Goal: Information Seeking & Learning: Learn about a topic

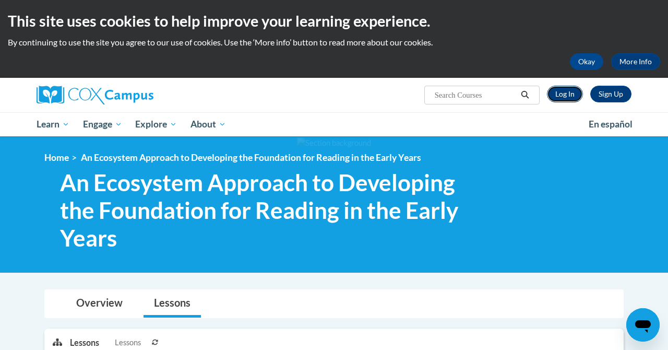
click at [556, 97] on link "Log In" at bounding box center [565, 94] width 36 height 17
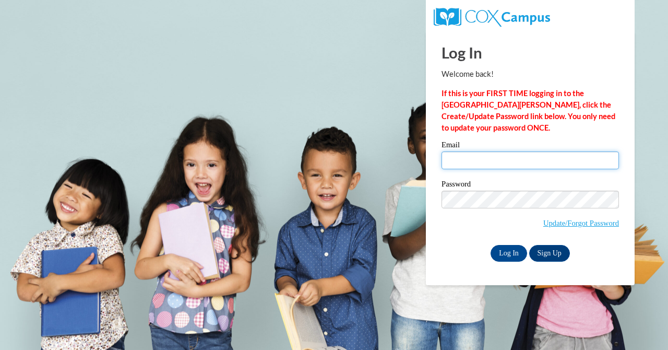
click at [460, 161] on input "Email" at bounding box center [529, 160] width 177 height 18
type input "taylor.mccown@lowndes.k12.ms.us"
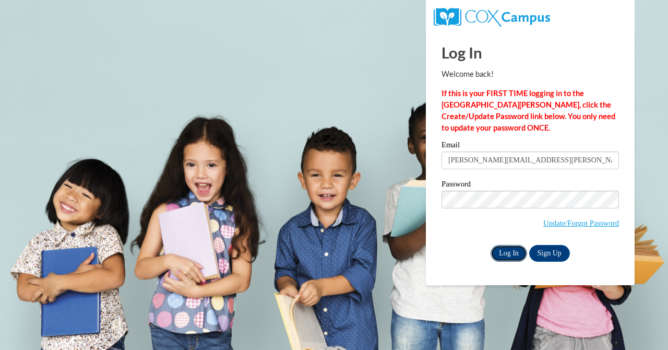
click at [512, 249] on input "Log In" at bounding box center [508, 253] width 37 height 17
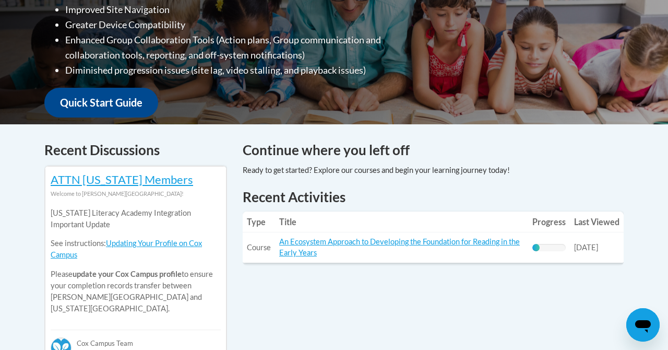
scroll to position [396, 0]
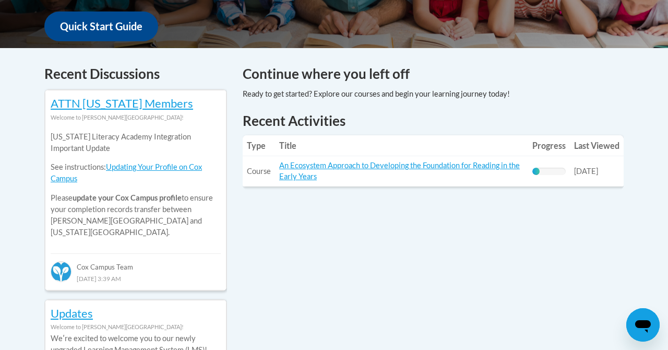
click at [293, 182] on td "Title: An Ecosystem Approach to Developing the Foundation for Reading in the Ea…" at bounding box center [401, 171] width 253 height 30
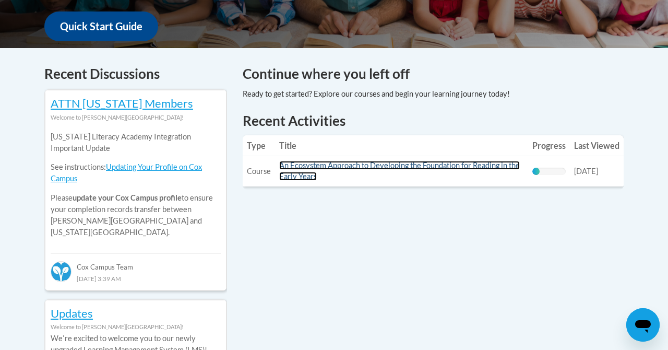
click at [295, 172] on link "An Ecosystem Approach to Developing the Foundation for Reading in the Early Yea…" at bounding box center [399, 171] width 241 height 20
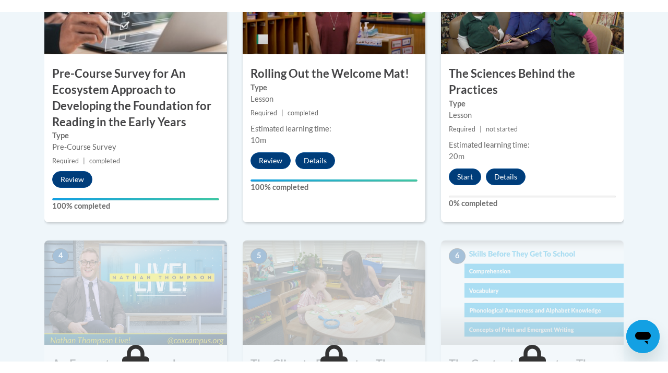
scroll to position [465, 0]
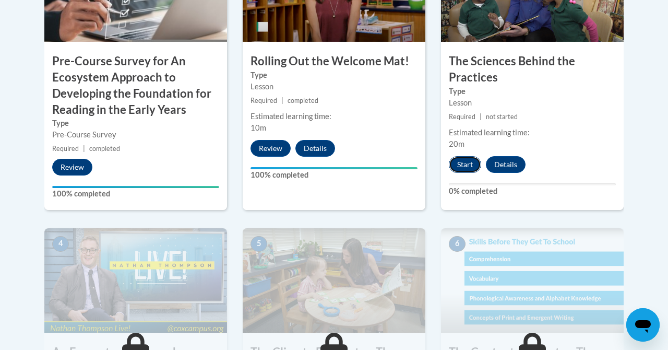
click at [472, 160] on button "Start" at bounding box center [465, 164] width 32 height 17
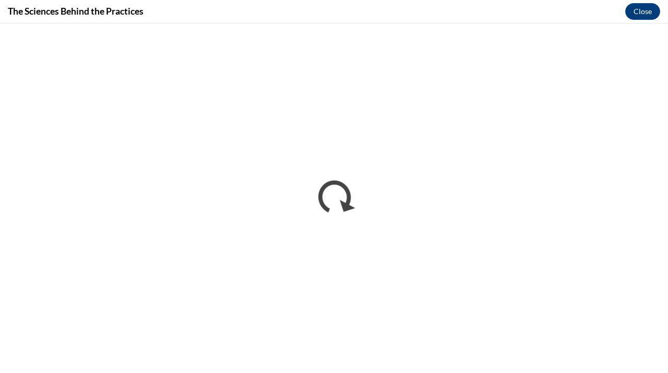
scroll to position [0, 0]
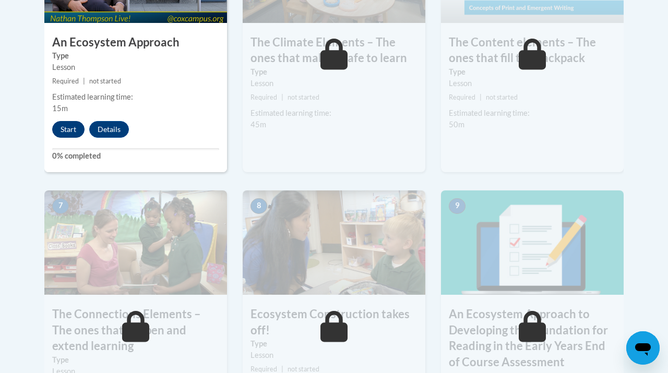
scroll to position [769, 0]
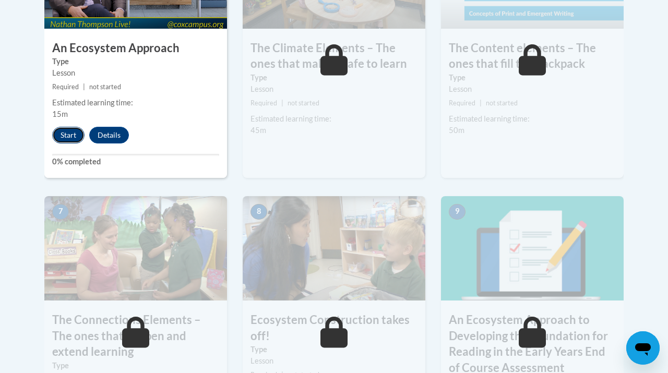
click at [77, 133] on button "Start" at bounding box center [68, 135] width 32 height 17
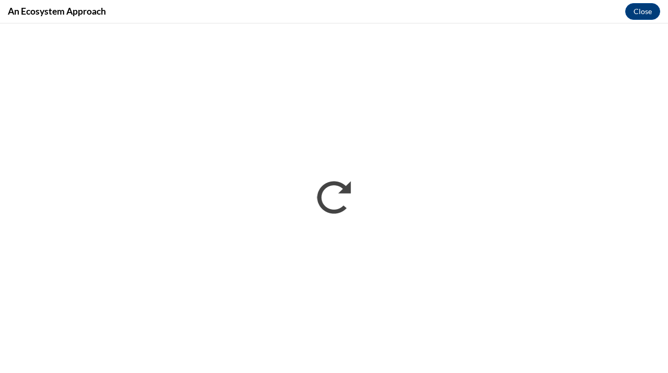
scroll to position [0, 0]
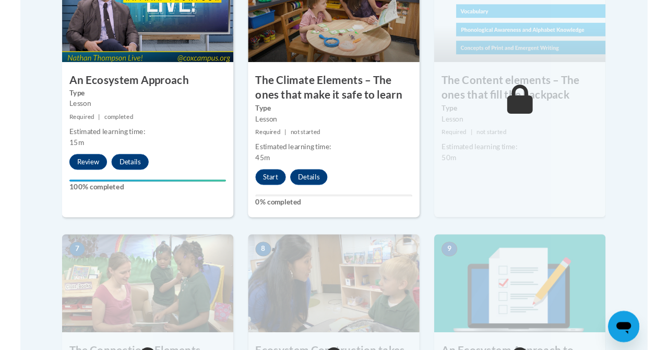
scroll to position [727, 0]
